Goal: Task Accomplishment & Management: Use online tool/utility

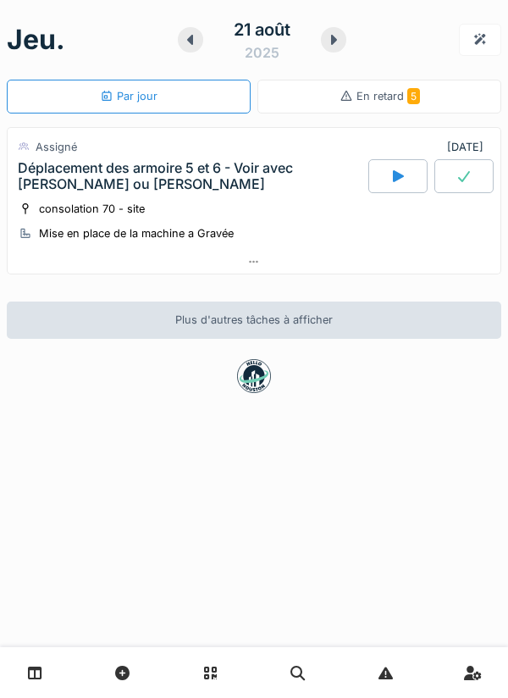
click at [387, 191] on div at bounding box center [398, 176] width 59 height 34
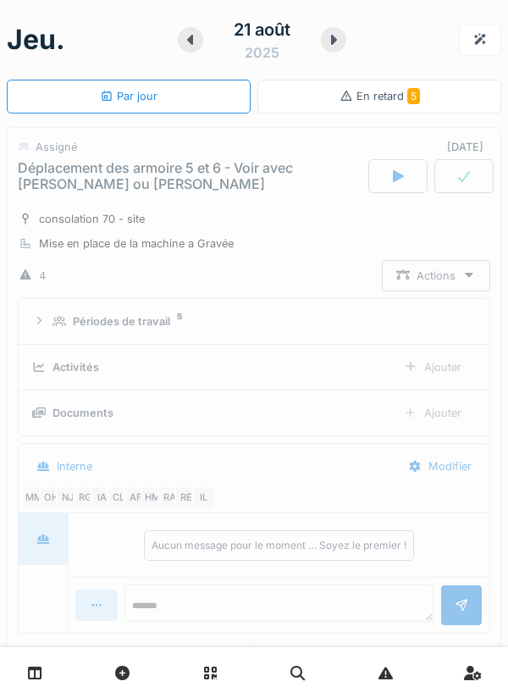
scroll to position [59, 0]
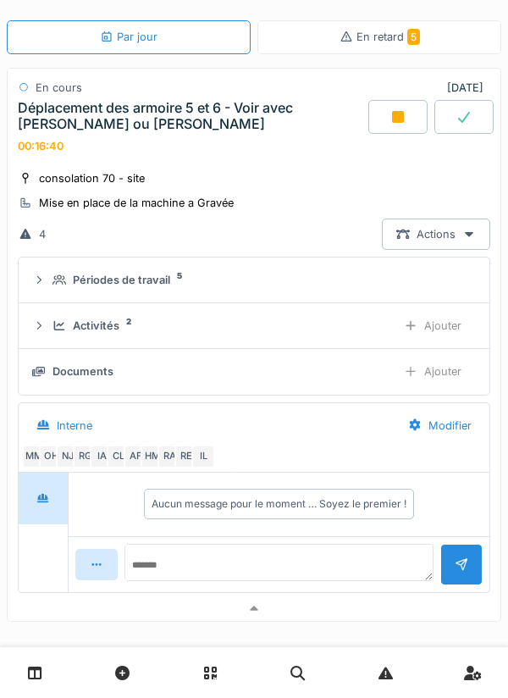
click at [393, 117] on icon at bounding box center [398, 117] width 12 height 12
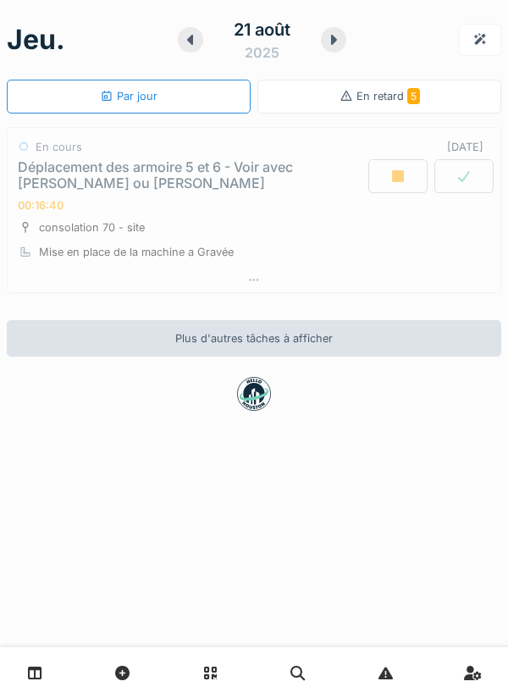
scroll to position [0, 0]
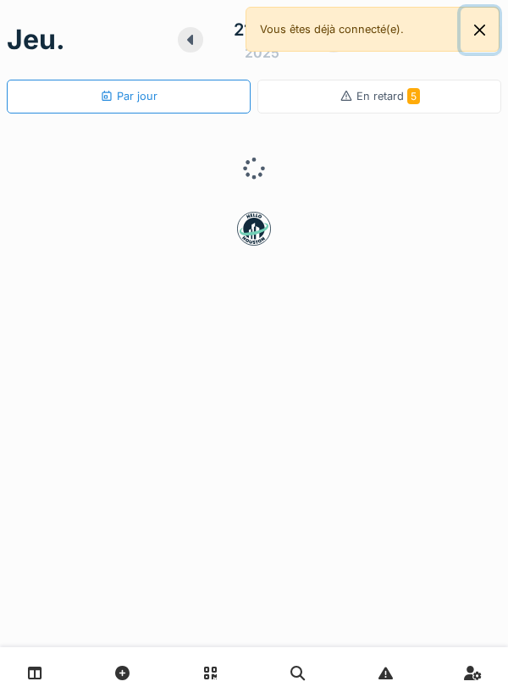
click at [480, 34] on button "Close" at bounding box center [480, 30] width 38 height 45
